Goal: Register for event/course

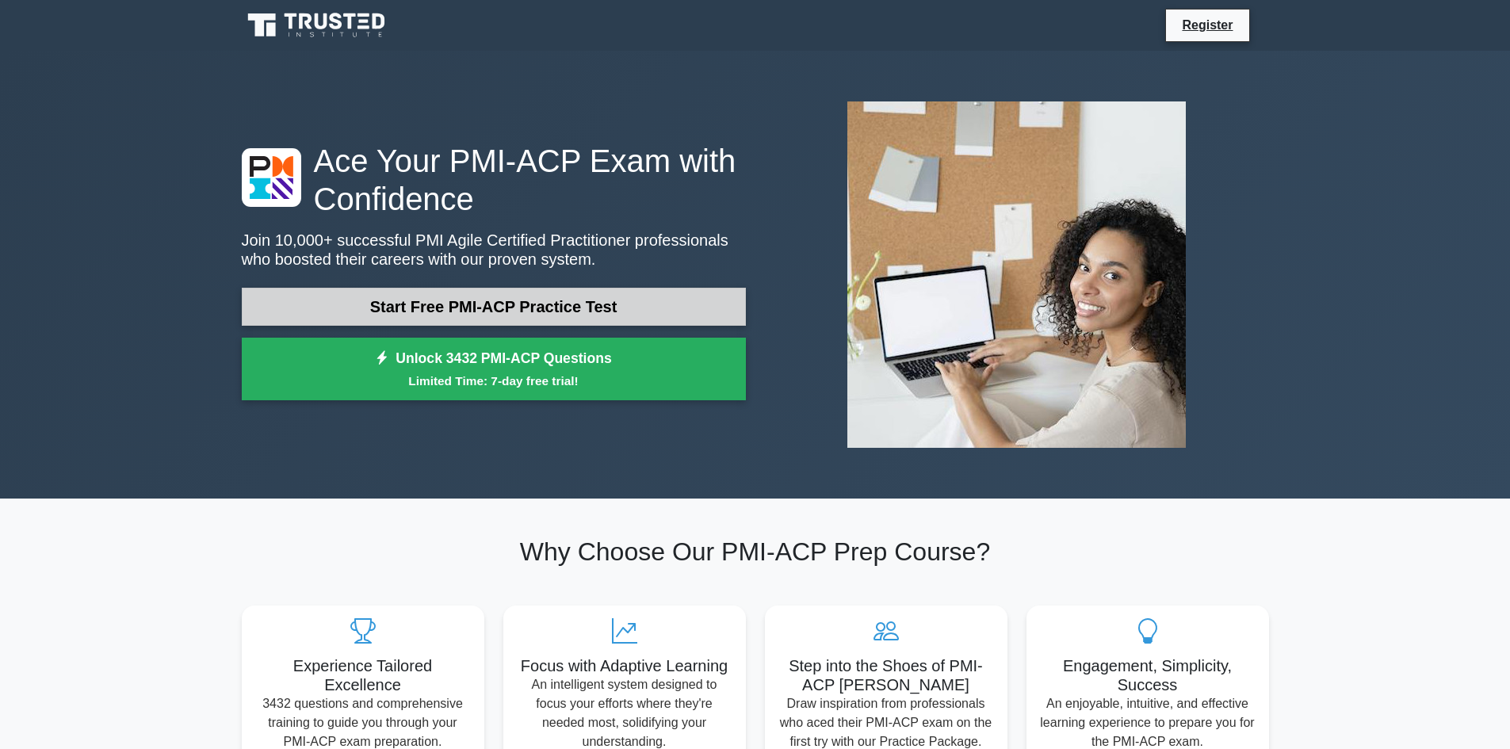
click at [497, 305] on link "Start Free PMI-ACP Practice Test" at bounding box center [494, 307] width 504 height 38
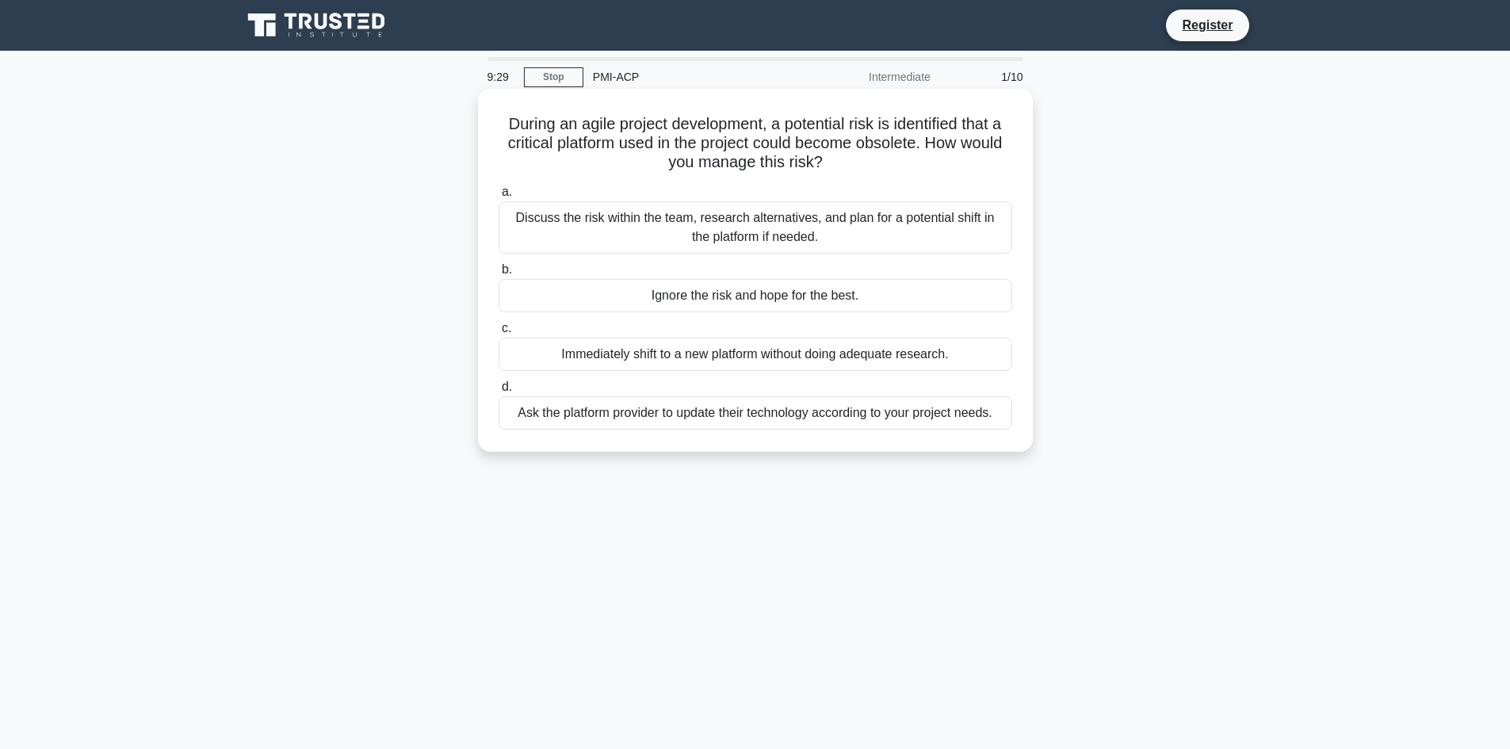
click at [818, 235] on div "Discuss the risk within the team, research alternatives, and plan for a potenti…" at bounding box center [756, 227] width 514 height 52
click at [499, 197] on input "a. Discuss the risk within the team, research alternatives, and plan for a pote…" at bounding box center [499, 192] width 0 height 10
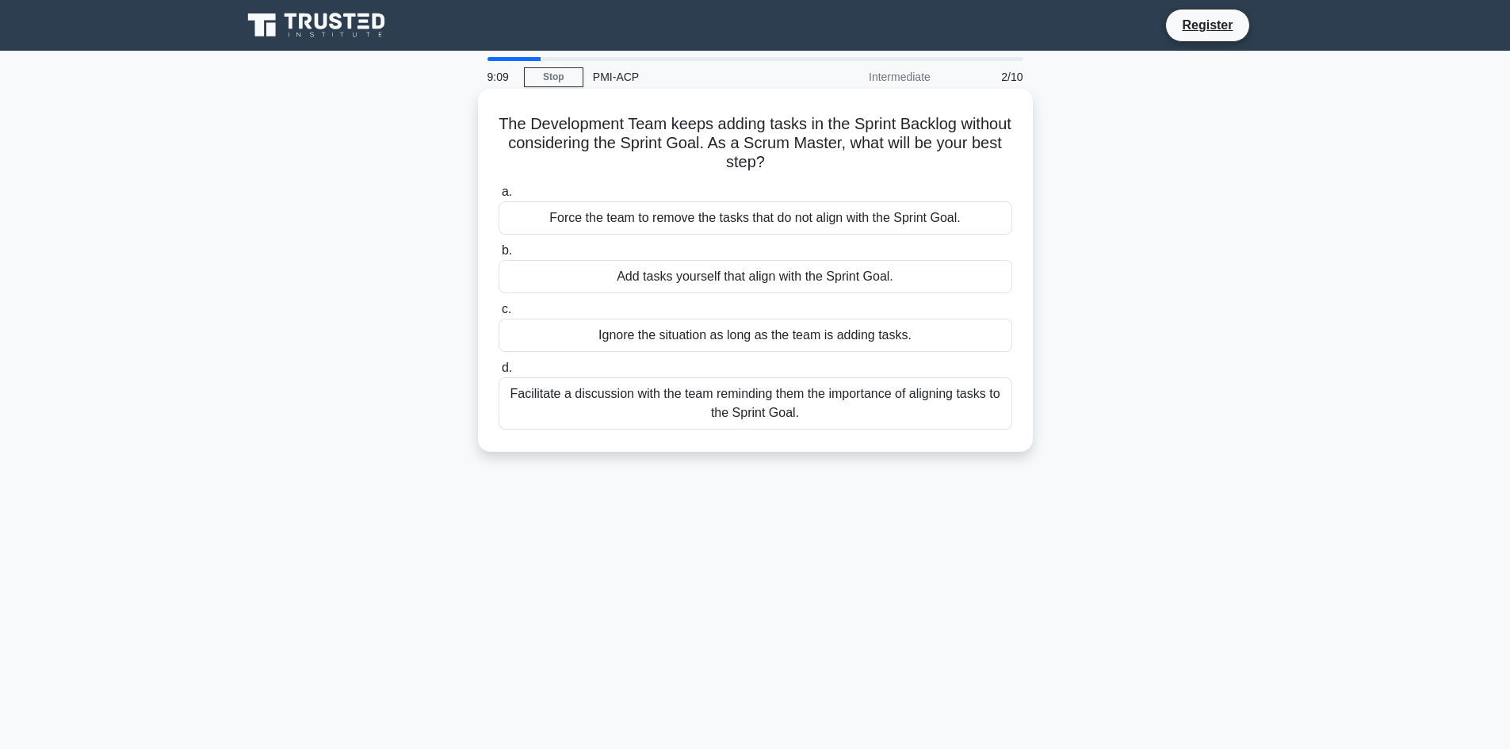
click at [675, 417] on div "Facilitate a discussion with the team reminding them the importance of aligning…" at bounding box center [756, 403] width 514 height 52
click at [499, 373] on input "d. Facilitate a discussion with the team reminding them the importance of align…" at bounding box center [499, 368] width 0 height 10
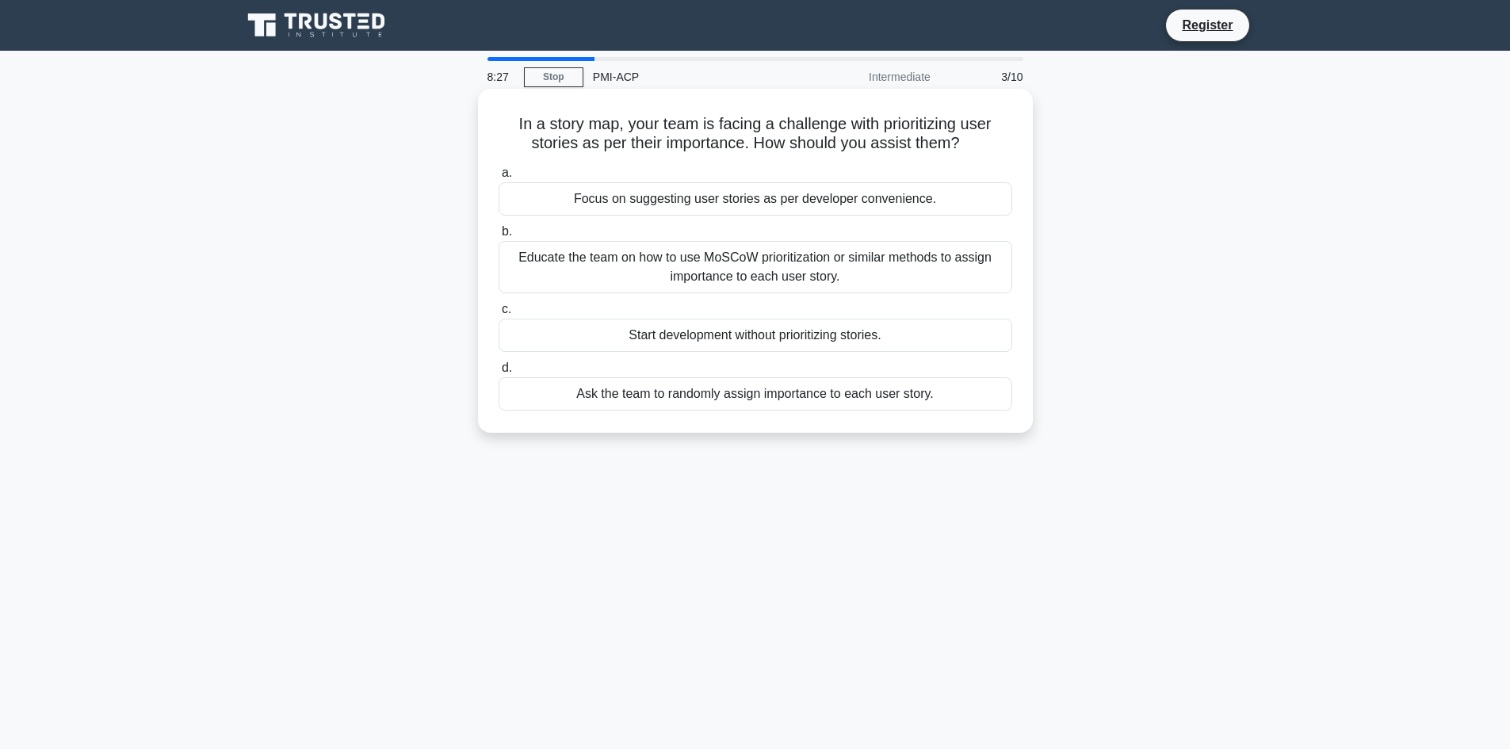
click at [711, 266] on div "Educate the team on how to use MoSCoW prioritization or similar methods to assi…" at bounding box center [756, 267] width 514 height 52
click at [499, 237] on input "b. Educate the team on how to use MoSCoW prioritization or similar methods to a…" at bounding box center [499, 232] width 0 height 10
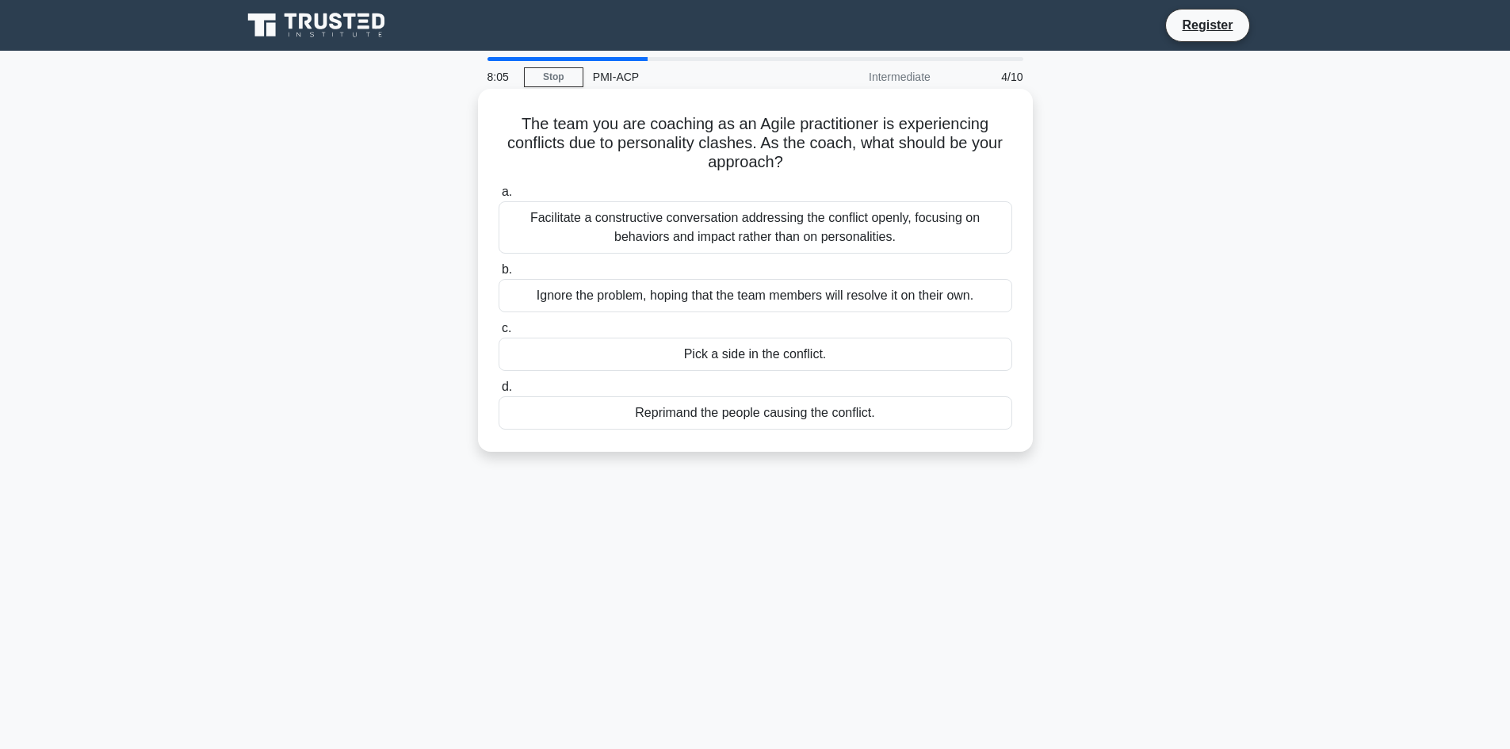
drag, startPoint x: 656, startPoint y: 126, endPoint x: 914, endPoint y: 166, distance: 260.7
click at [914, 166] on h5 "The team you are coaching as an Agile practitioner is experiencing conflicts du…" at bounding box center [755, 143] width 517 height 59
click at [912, 166] on h5 "The team you are coaching as an Agile practitioner is experiencing conflicts du…" at bounding box center [755, 143] width 517 height 59
click at [768, 228] on div "Facilitate a constructive conversation addressing the conflict openly, focusing…" at bounding box center [756, 227] width 514 height 52
click at [499, 197] on input "a. Facilitate a constructive conversation addressing the conflict openly, focus…" at bounding box center [499, 192] width 0 height 10
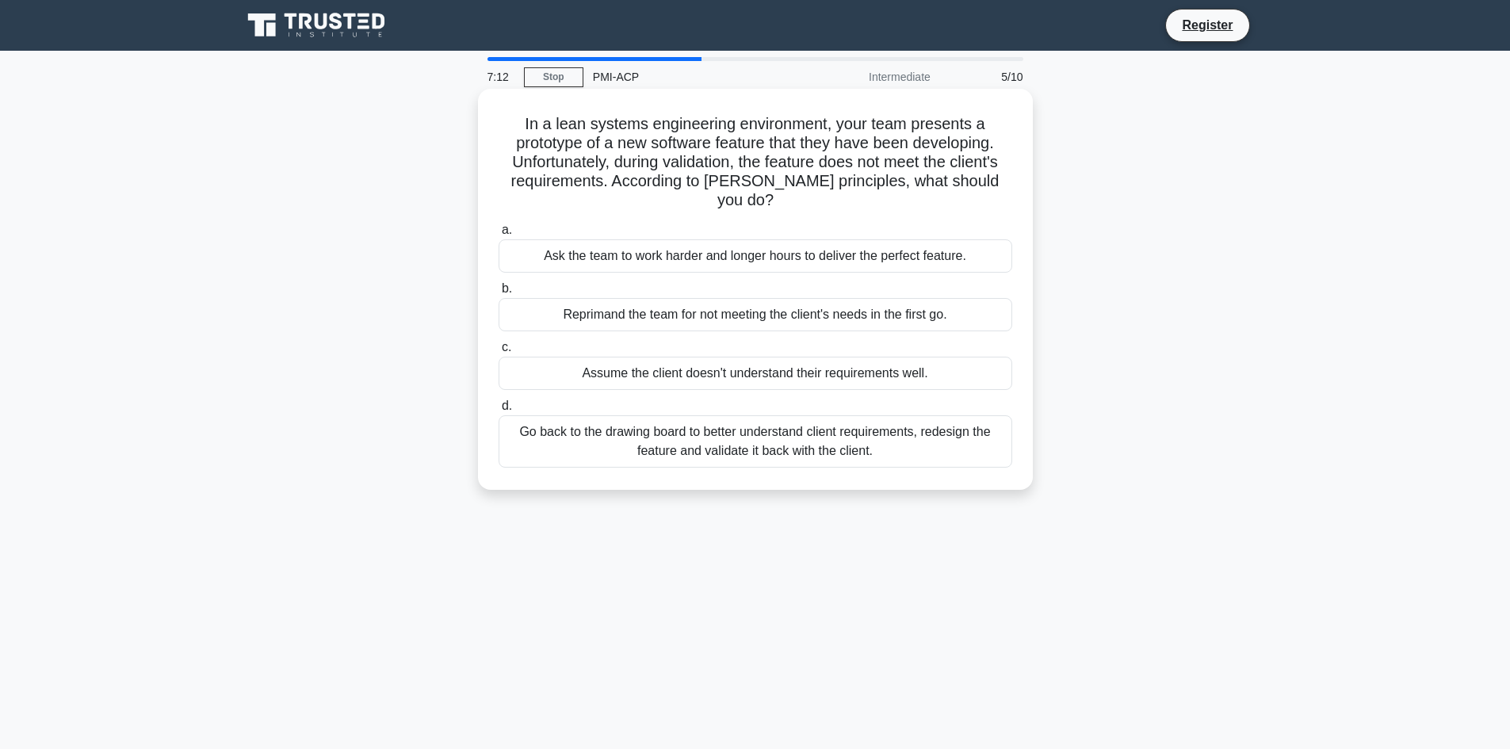
click at [739, 423] on div "Go back to the drawing board to better understand client requirements, redesign…" at bounding box center [756, 441] width 514 height 52
click at [499, 411] on input "d. Go back to the drawing board to better understand client requirements, redes…" at bounding box center [499, 406] width 0 height 10
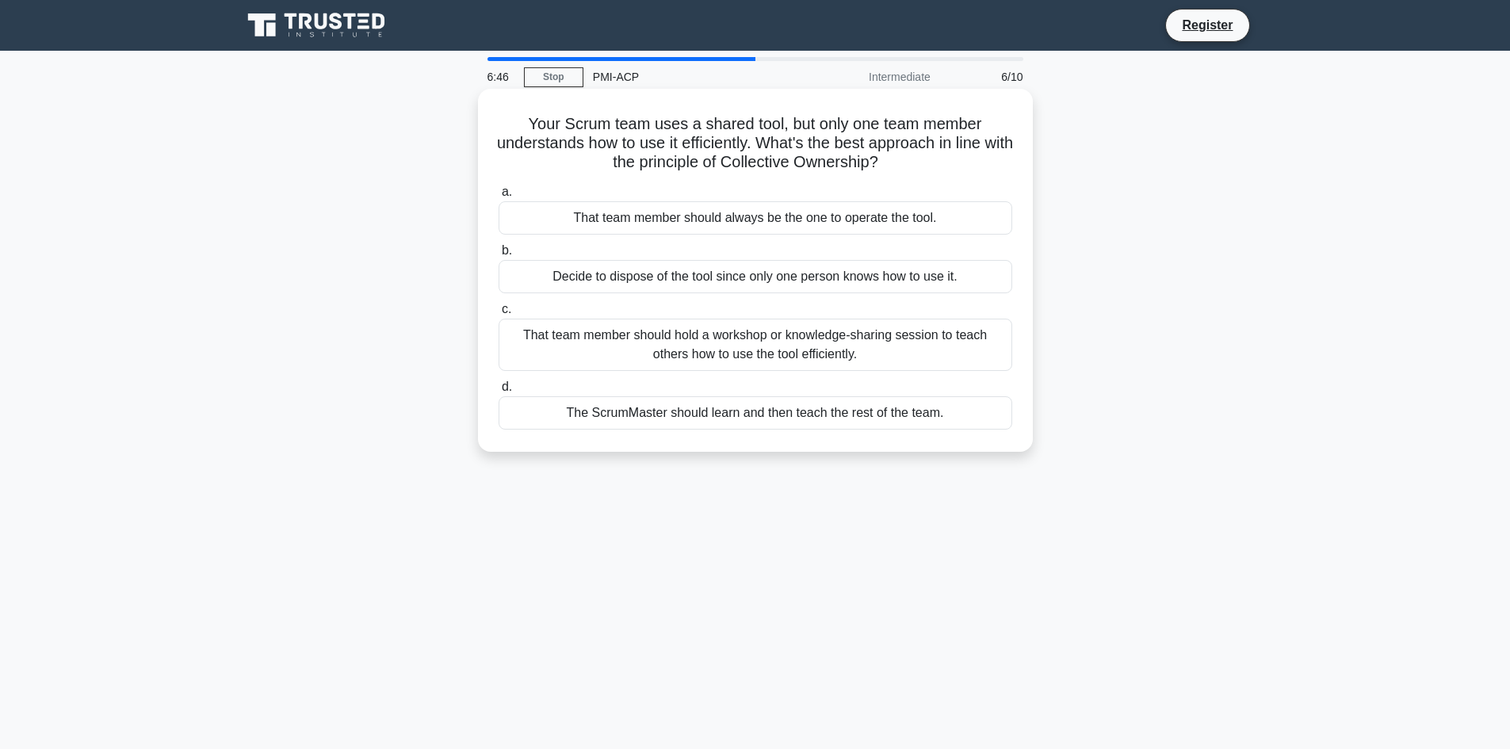
click at [701, 357] on div "That team member should hold a workshop or knowledge-sharing session to teach o…" at bounding box center [756, 345] width 514 height 52
click at [499, 315] on input "c. That team member should hold a workshop or knowledge-sharing session to teac…" at bounding box center [499, 309] width 0 height 10
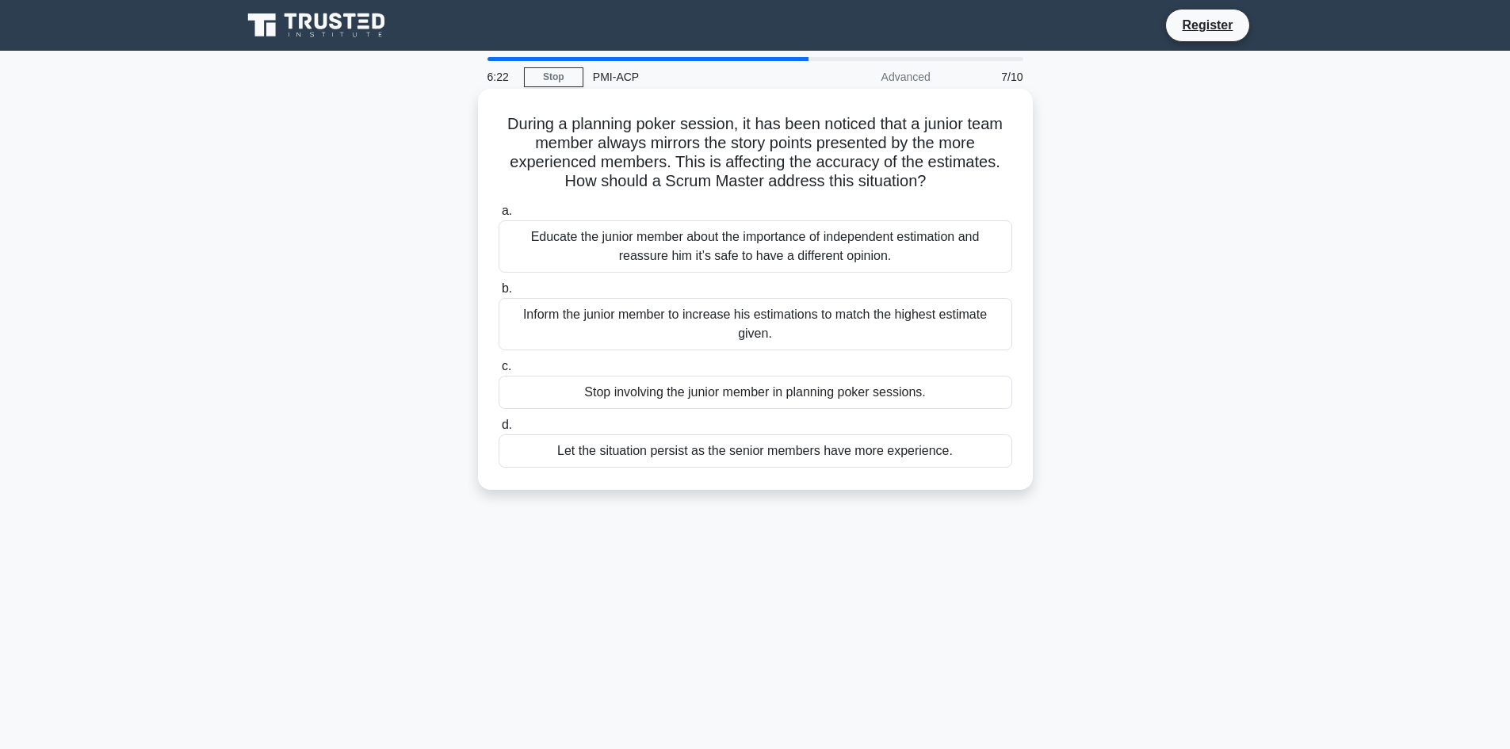
click at [695, 255] on div "Educate the junior member about the importance of independent estimation and re…" at bounding box center [756, 246] width 514 height 52
click at [499, 216] on input "a. Educate the junior member about the importance of independent estimation and…" at bounding box center [499, 211] width 0 height 10
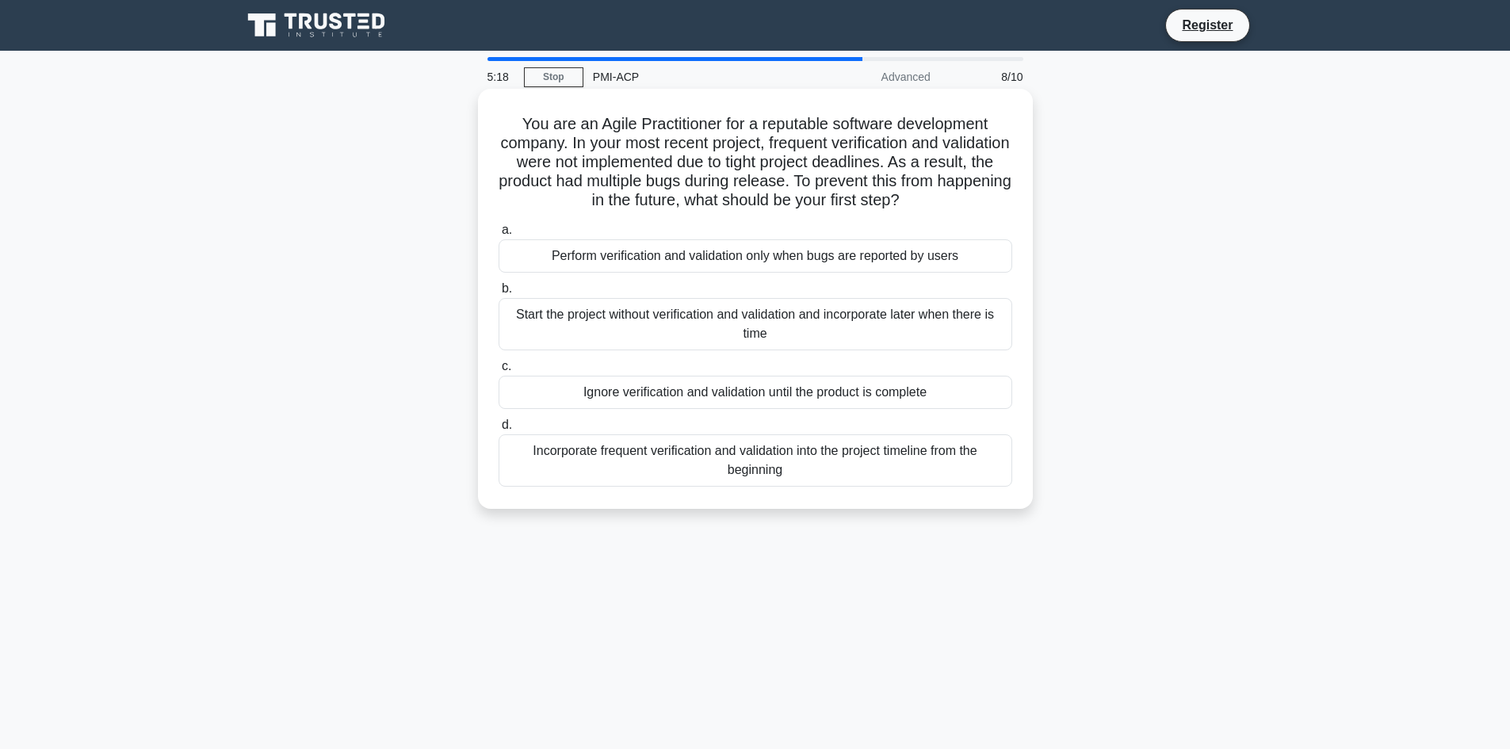
click at [683, 468] on div "Incorporate frequent verification and validation into the project timeline from…" at bounding box center [756, 460] width 514 height 52
click at [499, 431] on input "d. Incorporate frequent verification and validation into the project timeline f…" at bounding box center [499, 425] width 0 height 10
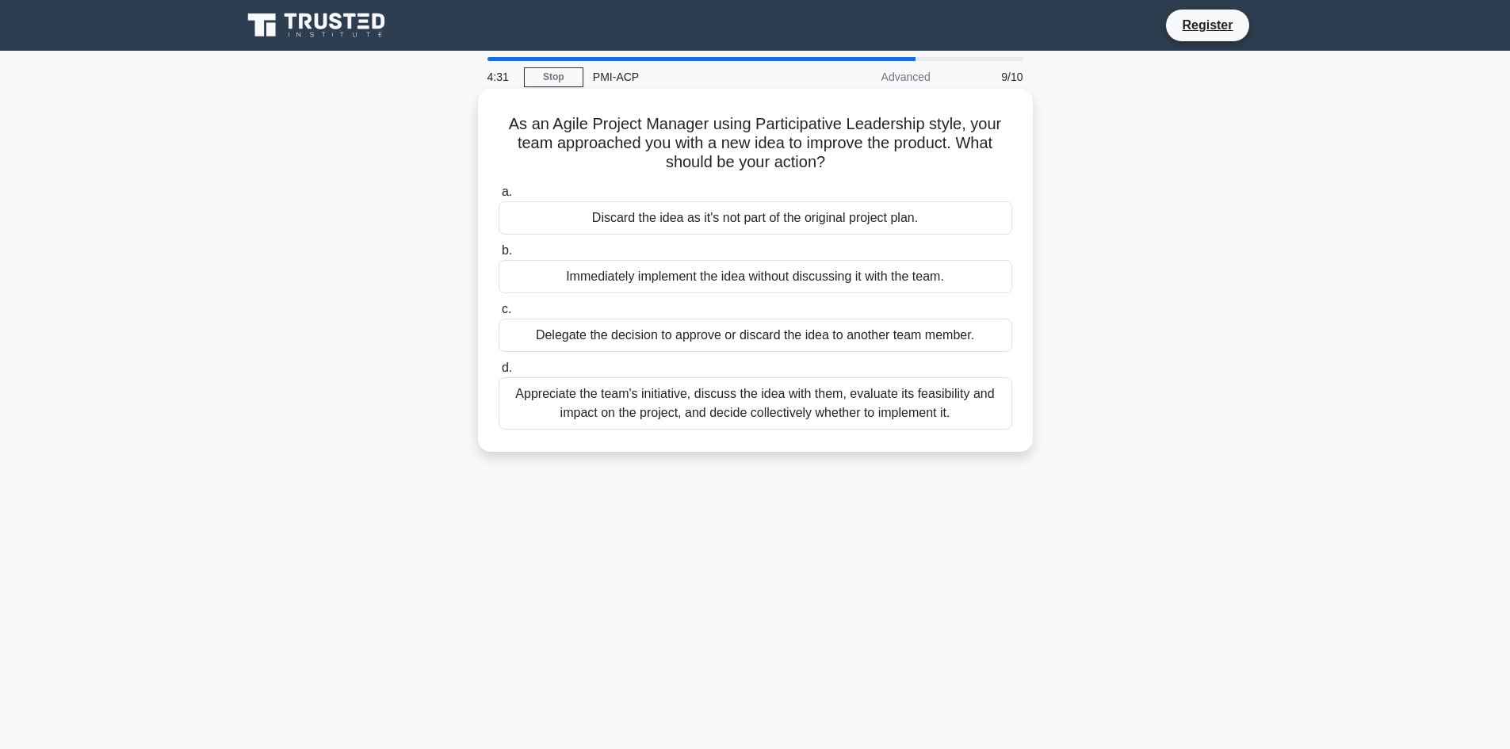
click at [760, 164] on h5 "As an Agile Project Manager using Participative Leadership style, your team app…" at bounding box center [755, 143] width 517 height 59
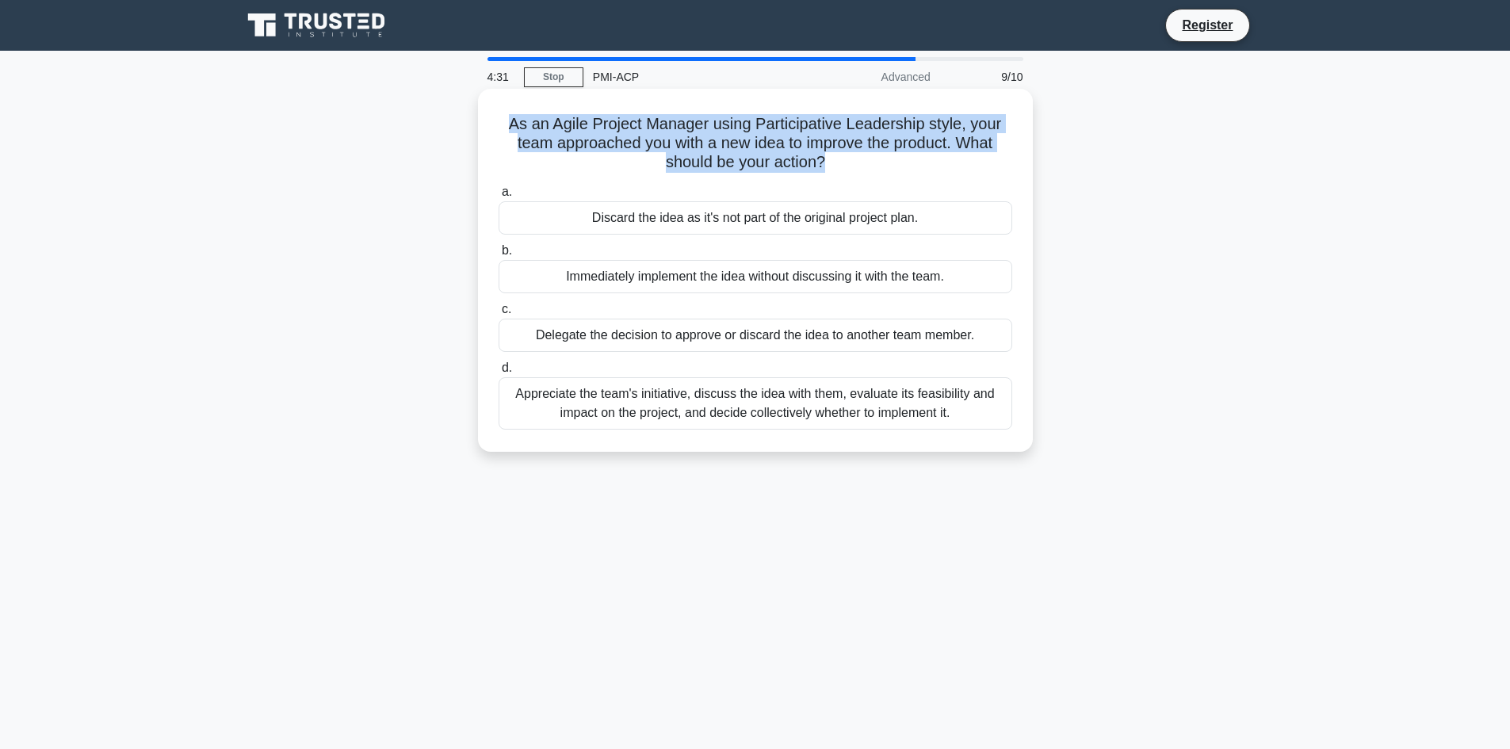
click at [760, 164] on h5 "As an Agile Project Manager using Participative Leadership style, your team app…" at bounding box center [755, 143] width 517 height 59
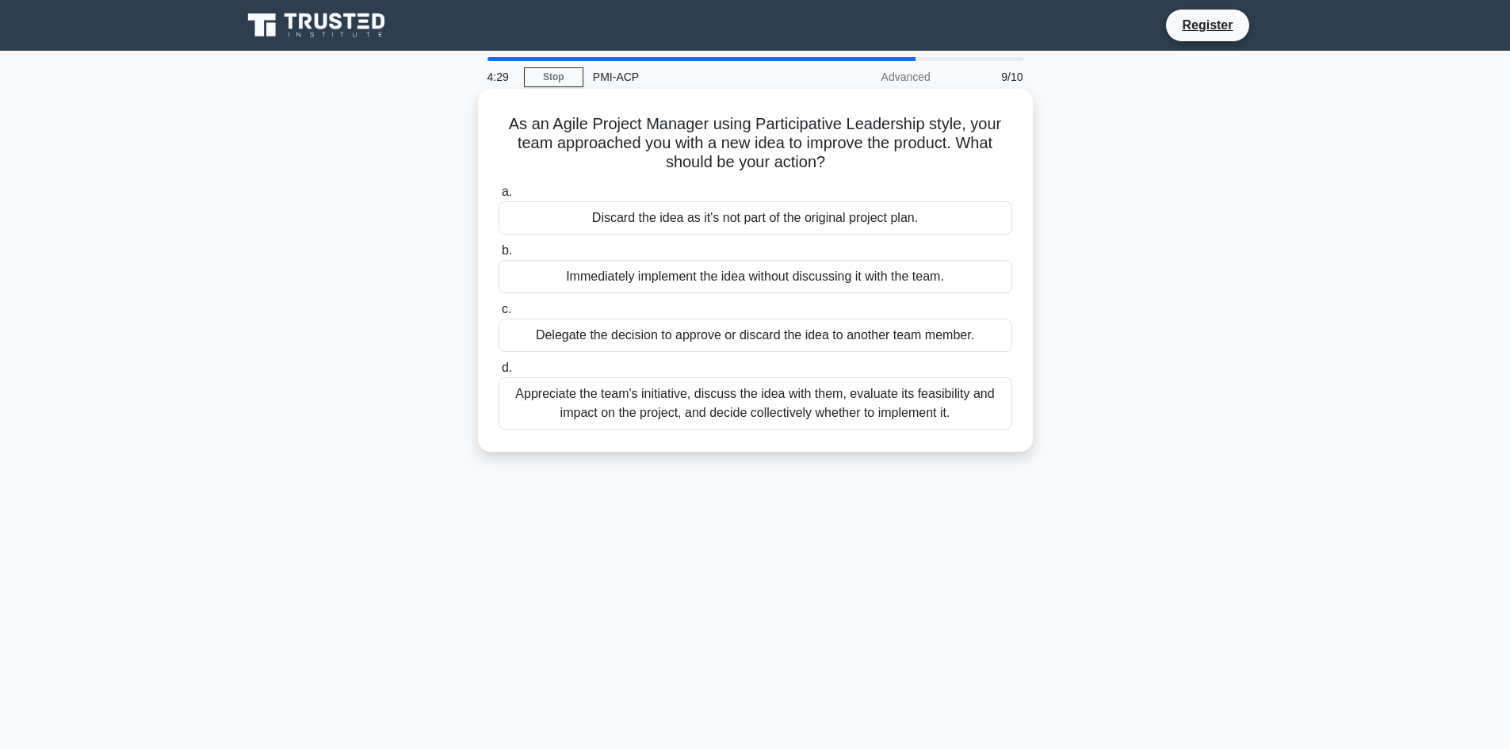
click at [758, 177] on div "As an Agile Project Manager using Participative Leadership style, your team app…" at bounding box center [755, 270] width 542 height 350
click at [825, 399] on div "Appreciate the team's initiative, discuss the idea with them, evaluate its feas…" at bounding box center [756, 403] width 514 height 52
click at [499, 373] on input "d. Appreciate the team's initiative, discuss the idea with them, evaluate its f…" at bounding box center [499, 368] width 0 height 10
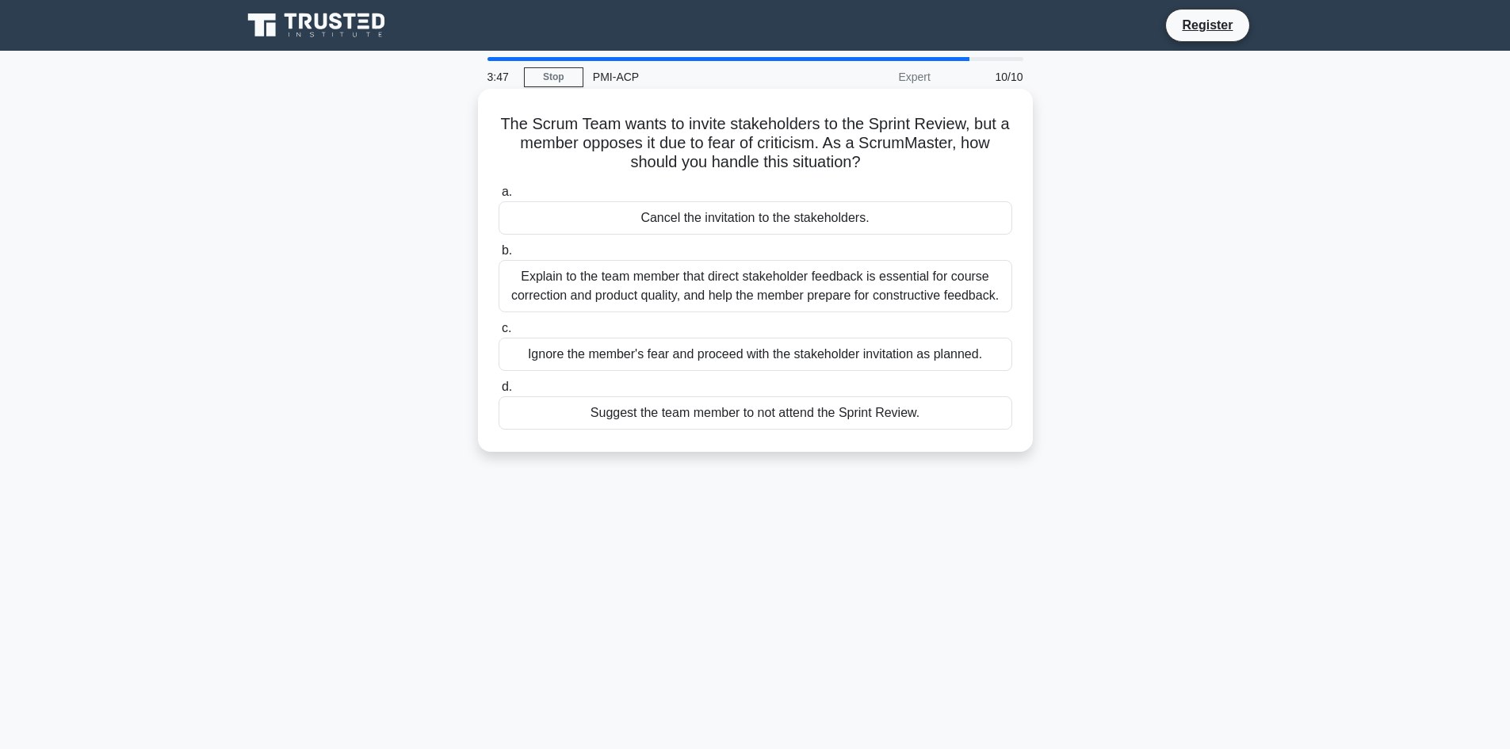
click at [740, 295] on div "Explain to the team member that direct stakeholder feedback is essential for co…" at bounding box center [756, 286] width 514 height 52
click at [499, 256] on input "b. Explain to the team member that direct stakeholder feedback is essential for…" at bounding box center [499, 251] width 0 height 10
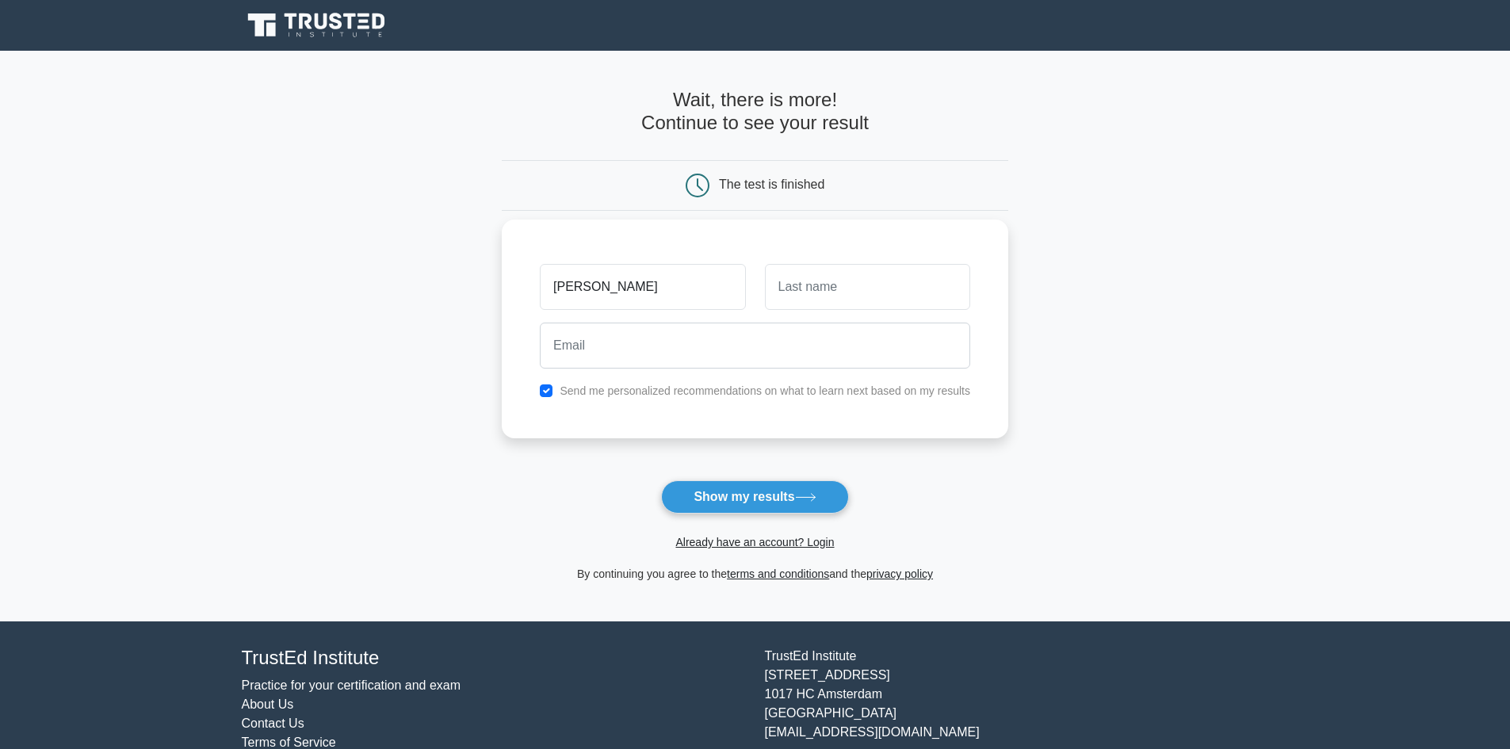
type input "[PERSON_NAME]"
click at [830, 293] on input "text" at bounding box center [867, 287] width 205 height 46
type input "Mkrtchyan"
click at [592, 350] on input "email" at bounding box center [755, 346] width 431 height 46
paste input "shushanikmkrtchyan.naghashyan@gmail.com"
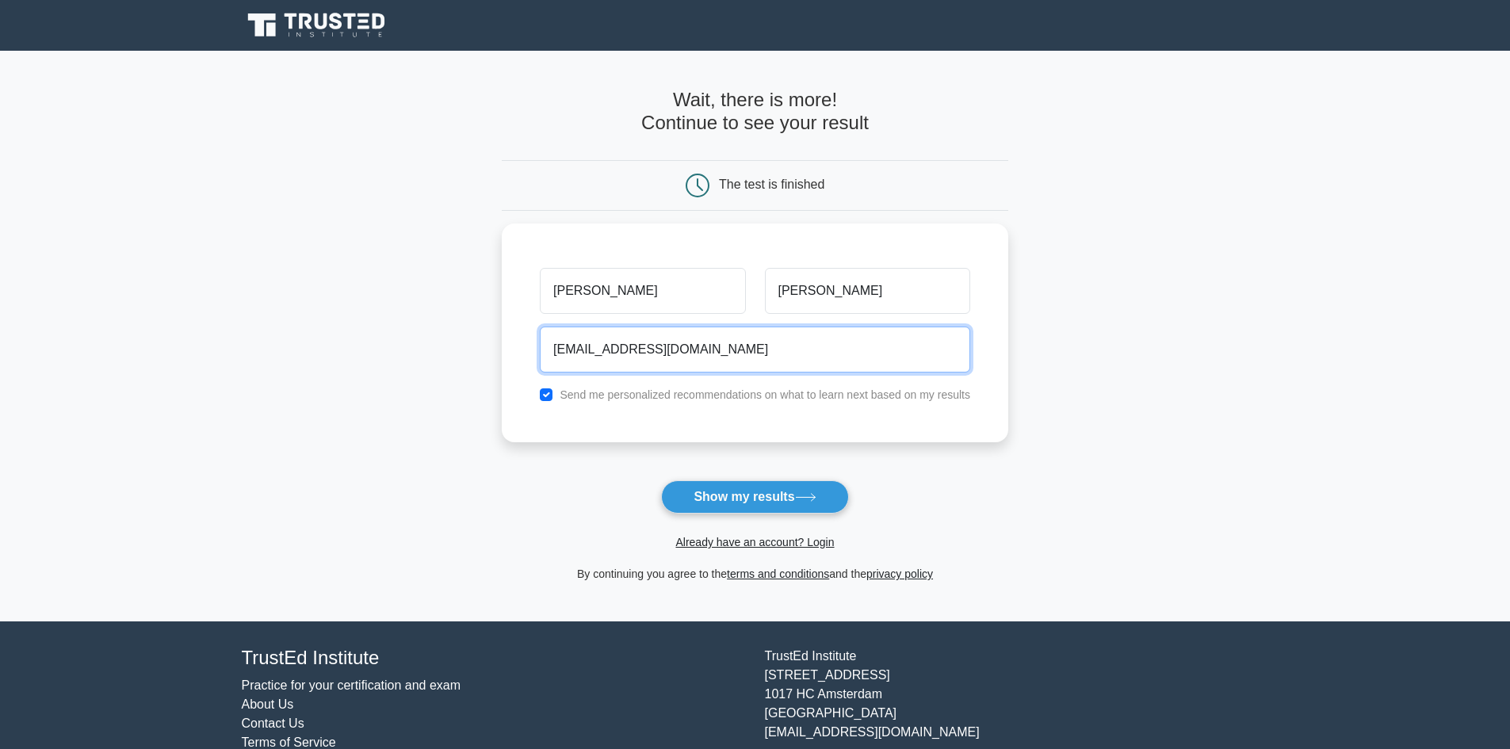
type input "shushanikmkrtchyan.naghashyan@gmail.com"
click at [545, 474] on form "Wait, there is more! Continue to see your result The test is finished Sue" at bounding box center [755, 336] width 507 height 495
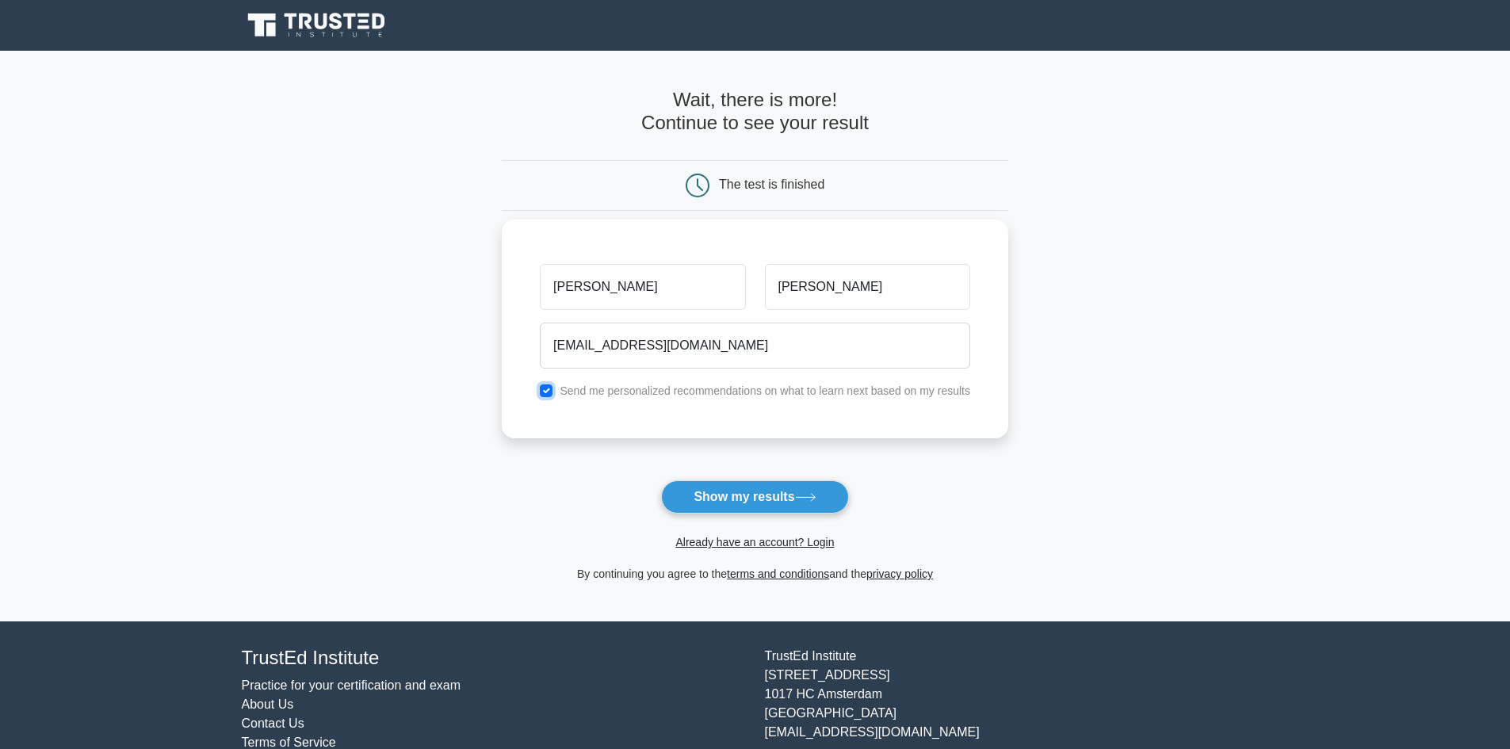
click at [544, 389] on input "checkbox" at bounding box center [546, 391] width 13 height 13
checkbox input "false"
click at [729, 489] on button "Show my results" at bounding box center [754, 496] width 187 height 33
